Goal: Information Seeking & Learning: Learn about a topic

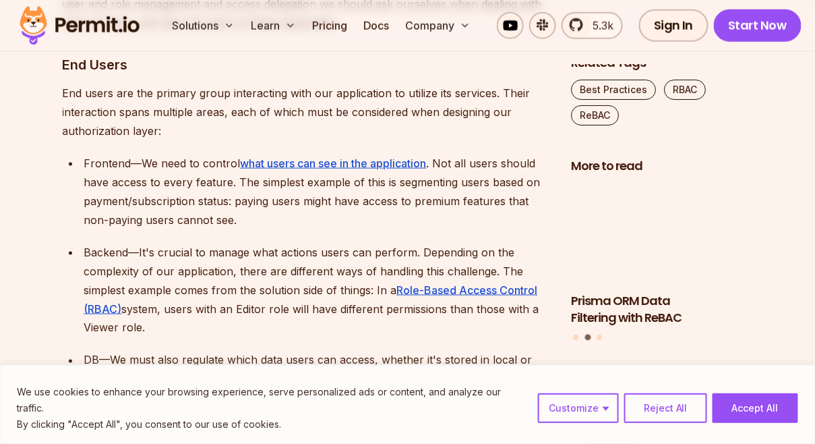
scroll to position [1721, 0]
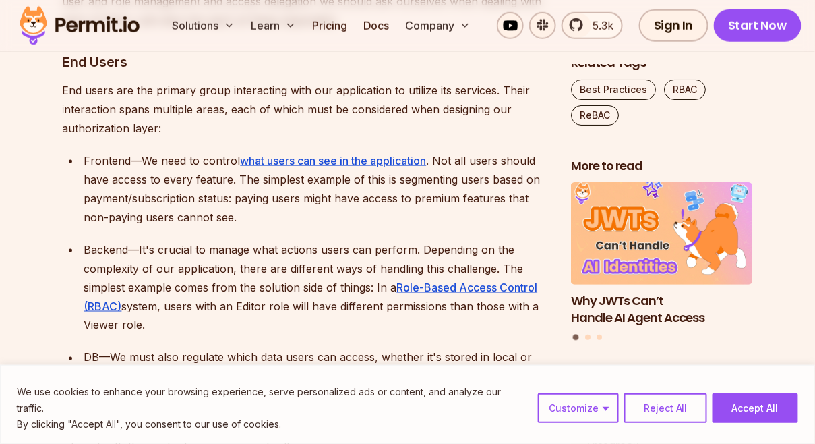
click at [344, 86] on p "End users are the primary group interacting with our application to utilize its…" at bounding box center [306, 109] width 487 height 57
click at [362, 124] on p "End users are the primary group interacting with our application to utilize its…" at bounding box center [306, 109] width 487 height 57
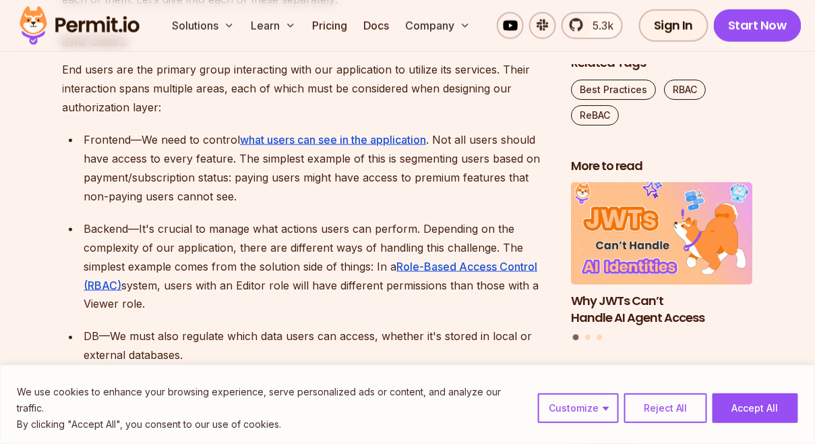
scroll to position [1760, 0]
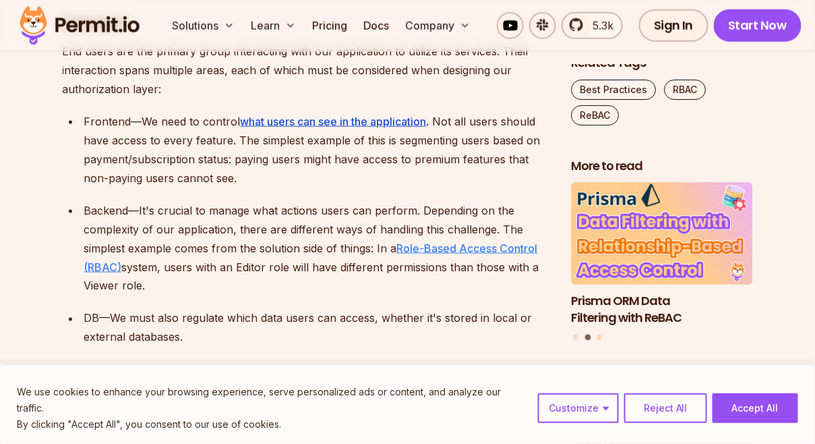
click at [488, 251] on link "Role-Based Access Control (RBAC)" at bounding box center [311, 257] width 454 height 32
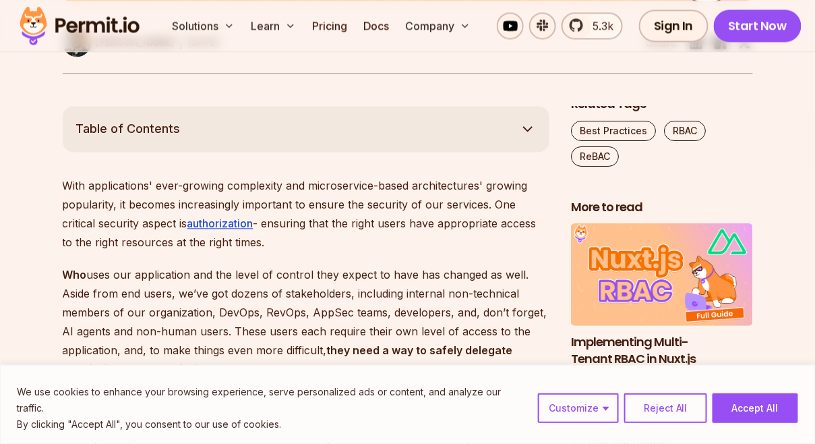
scroll to position [0, 0]
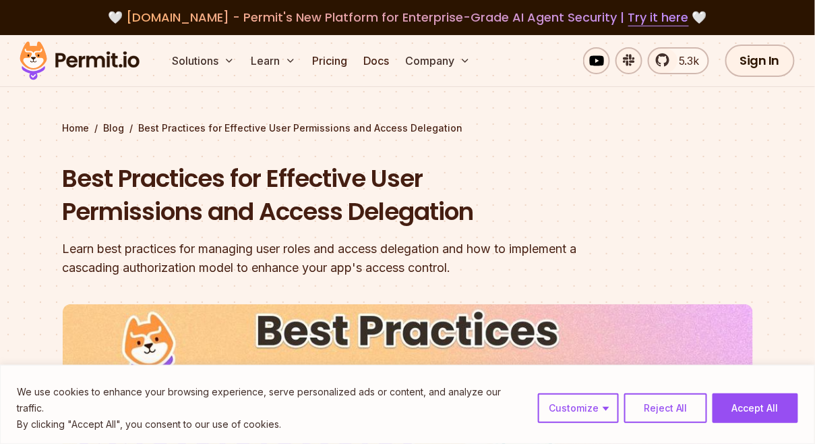
click at [363, 189] on h1 "Best Practices for Effective User Permissions and Access Delegation" at bounding box center [322, 195] width 518 height 67
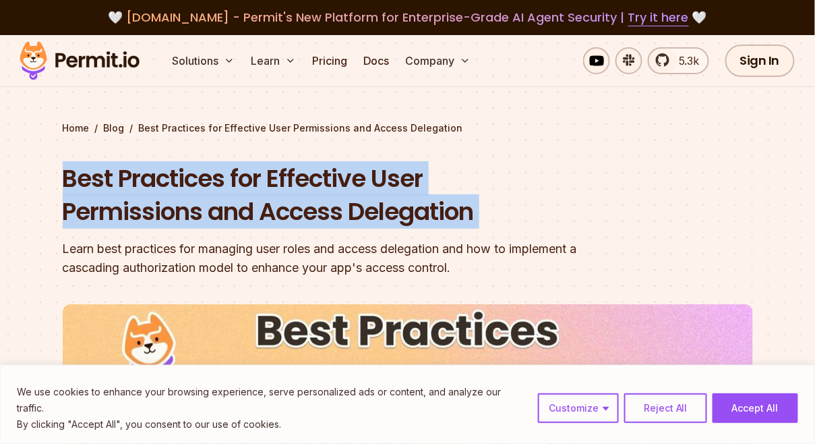
click at [363, 189] on h1 "Best Practices for Effective User Permissions and Access Delegation" at bounding box center [322, 195] width 518 height 67
copy h1 "Best Practices for Effective User Permissions and Access Delegation"
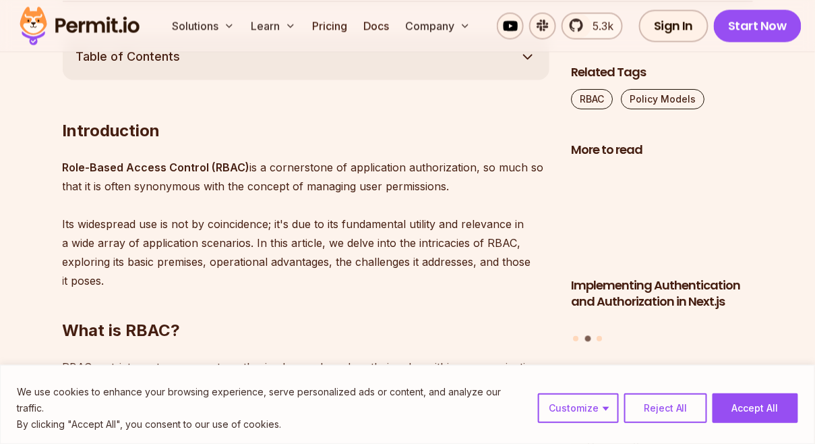
scroll to position [732, 0]
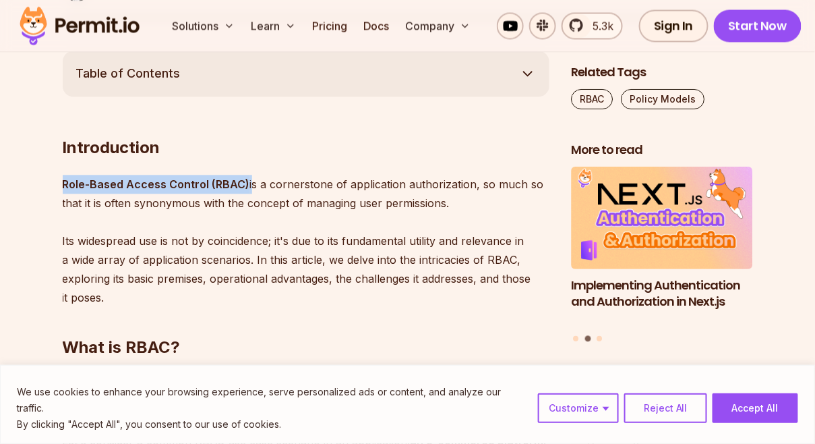
drag, startPoint x: 55, startPoint y: 182, endPoint x: 248, endPoint y: 185, distance: 192.2
copy p "Role-Based Access Control (RBAC)"
